Goal: Information Seeking & Learning: Learn about a topic

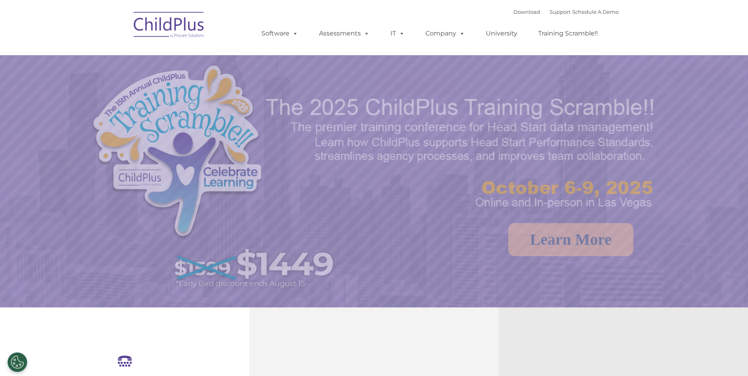
select select "MEDIUM"
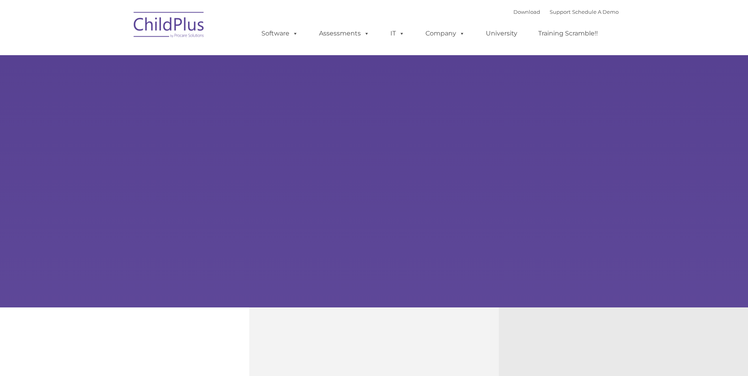
type input ""
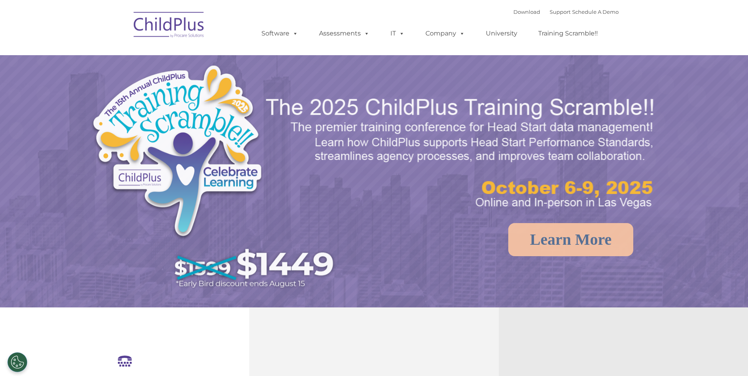
select select "MEDIUM"
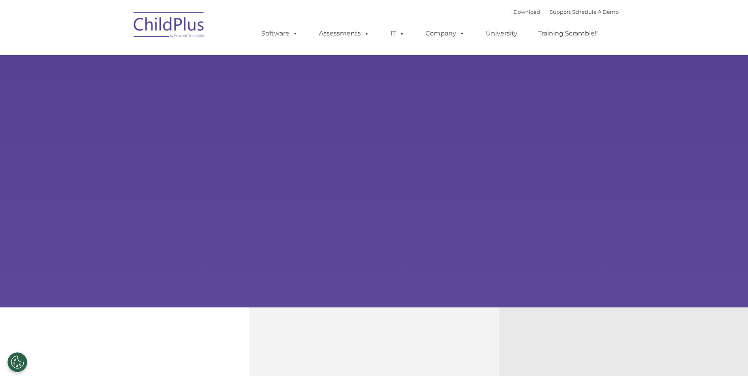
type input ""
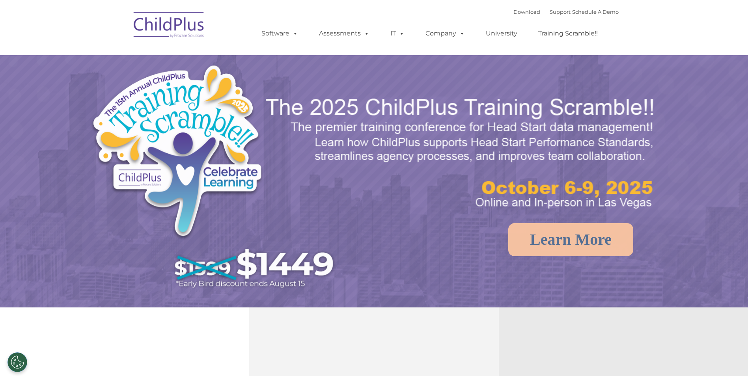
select select "MEDIUM"
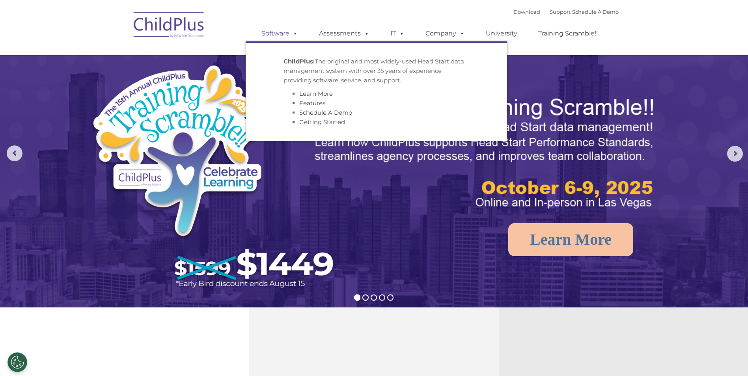
click at [295, 37] on span at bounding box center [294, 33] width 9 height 7
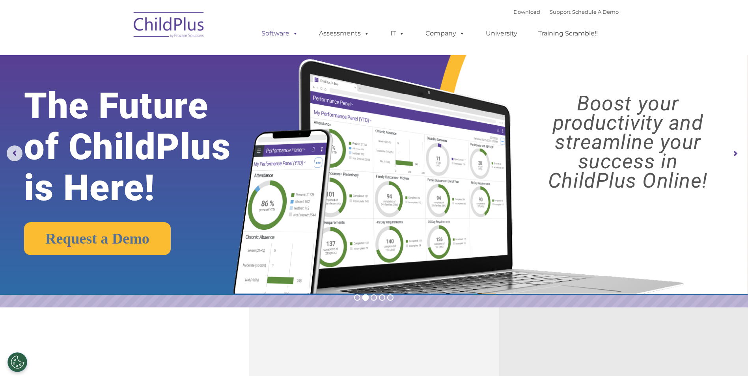
click at [294, 32] on span at bounding box center [294, 33] width 9 height 7
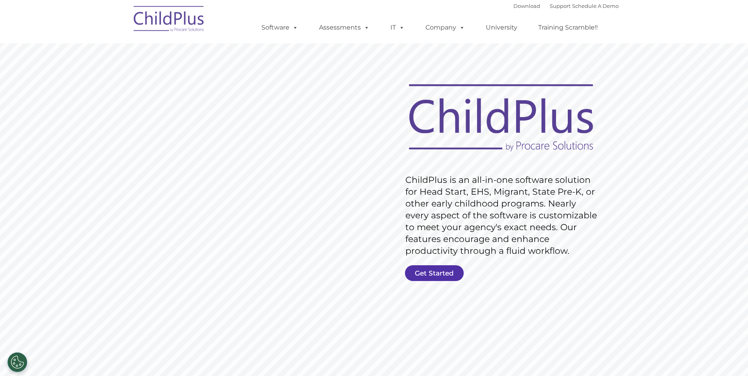
click at [442, 275] on link "Get Started" at bounding box center [434, 273] width 59 height 16
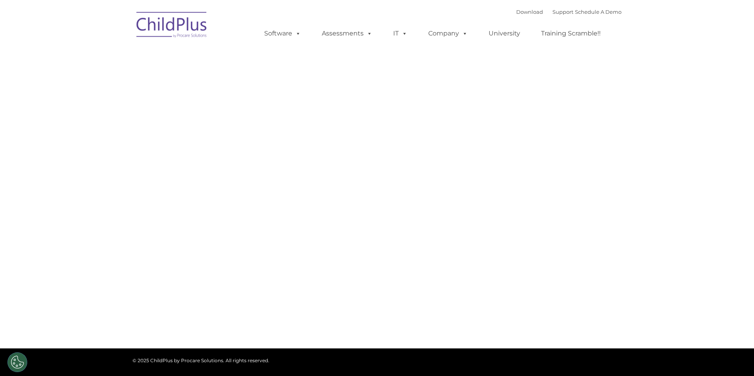
type input ""
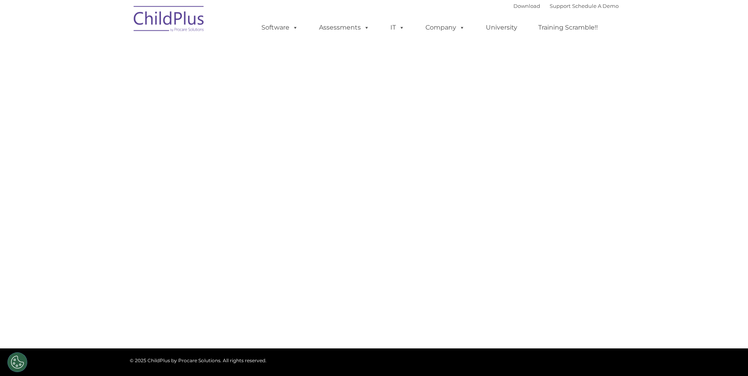
select select "MEDIUM"
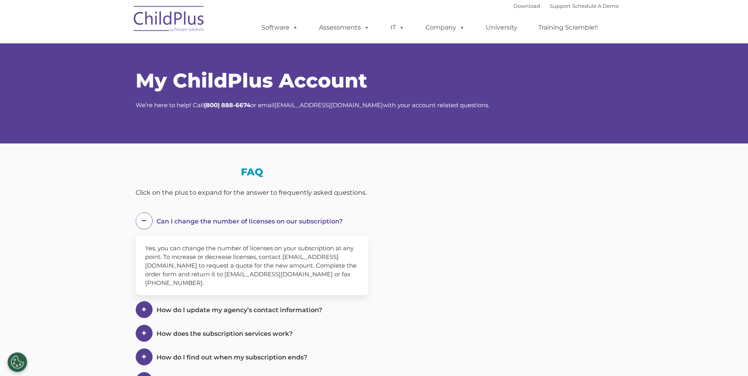
select select "MEDIUM"
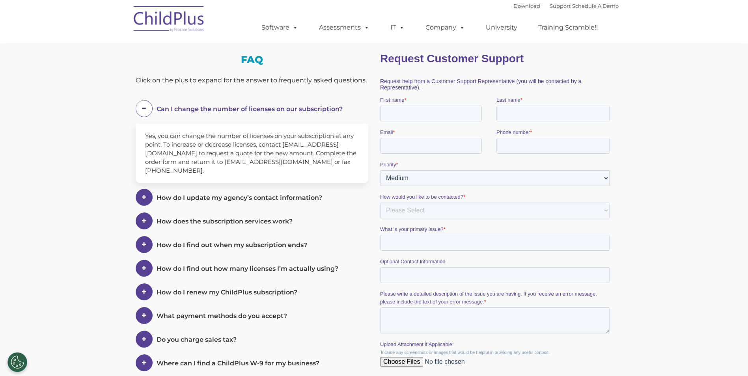
scroll to position [118, 0]
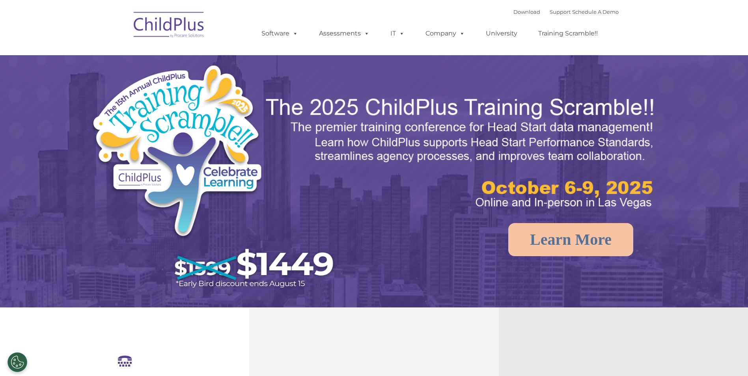
select select "MEDIUM"
